Goal: Register for event/course

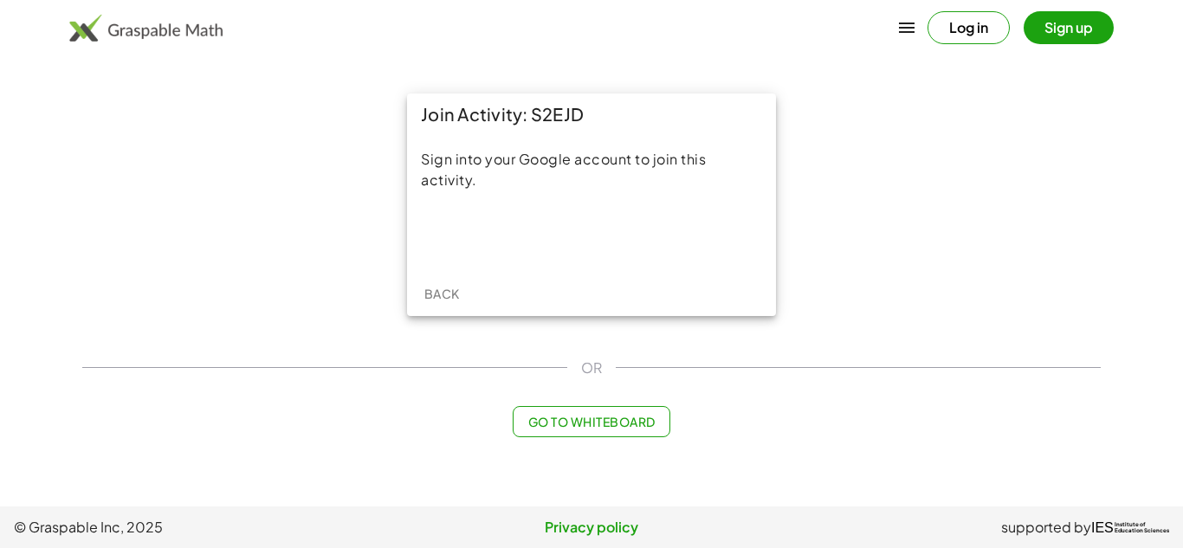
click at [116, 201] on div "Join Activity: S2EJD Sign into your Google account to join this activity. Back" at bounding box center [592, 204] width 1040 height 243
click at [855, 197] on div "Join Activity: S2EJD Sign into your Google account to join this activity. Back" at bounding box center [592, 204] width 1040 height 243
